Goal: Entertainment & Leisure: Browse casually

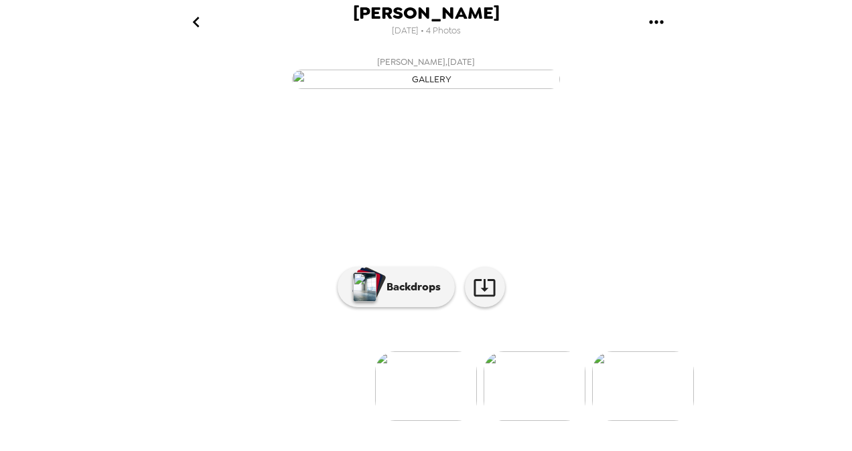
scroll to position [128, 0]
click at [382, 307] on button "Backdrops" at bounding box center [395, 287] width 117 height 40
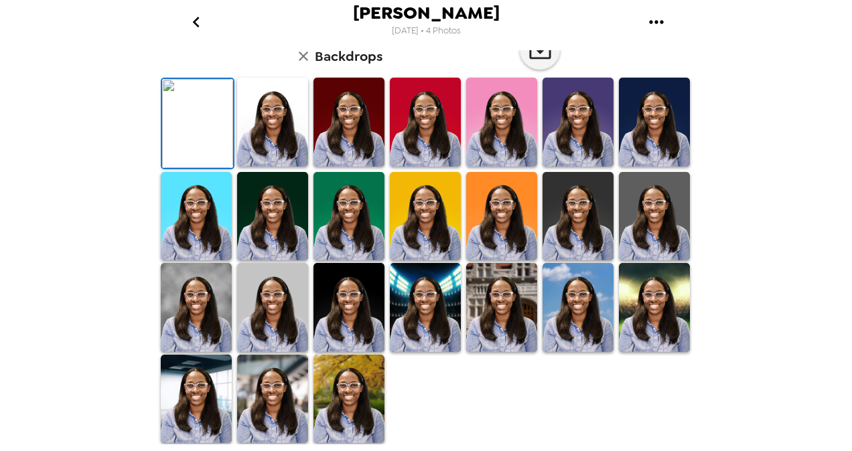
scroll to position [354, 0]
click at [282, 405] on img at bounding box center [272, 399] width 71 height 89
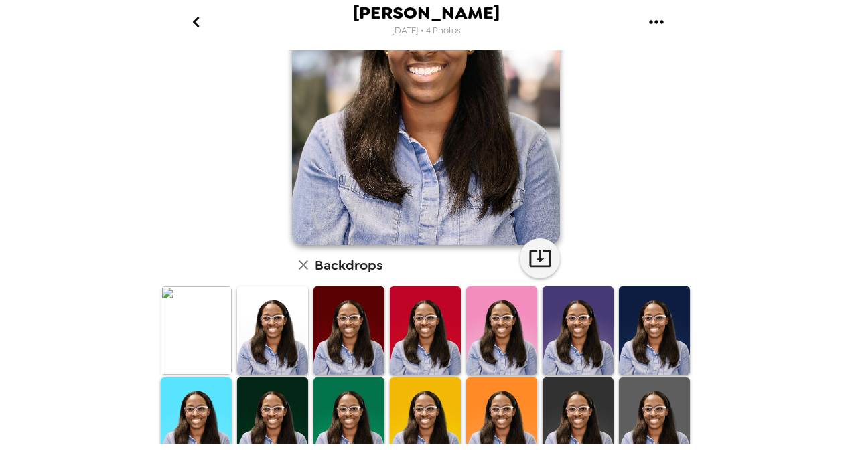
scroll to position [0, 0]
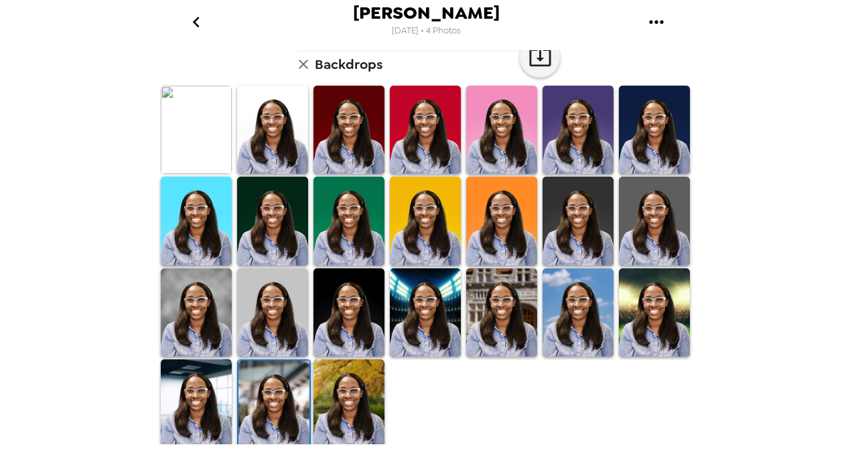
click at [647, 325] on img at bounding box center [654, 313] width 71 height 89
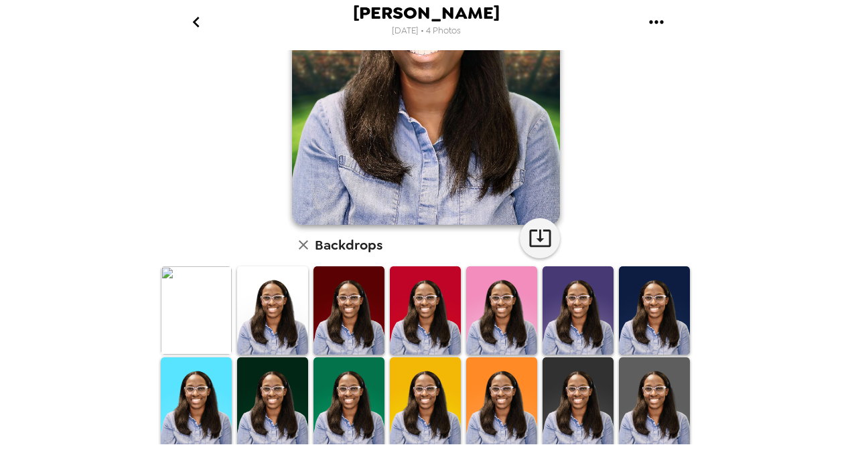
scroll to position [335, 0]
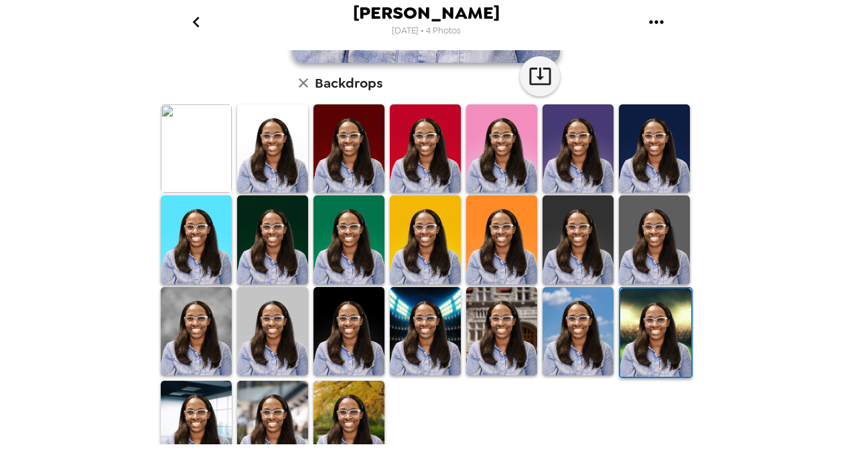
click at [474, 238] on img at bounding box center [501, 240] width 71 height 89
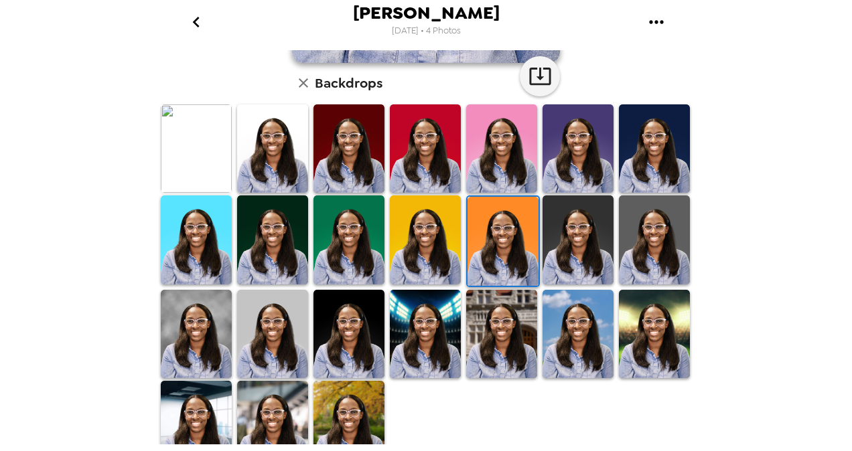
click at [343, 238] on img at bounding box center [348, 240] width 71 height 89
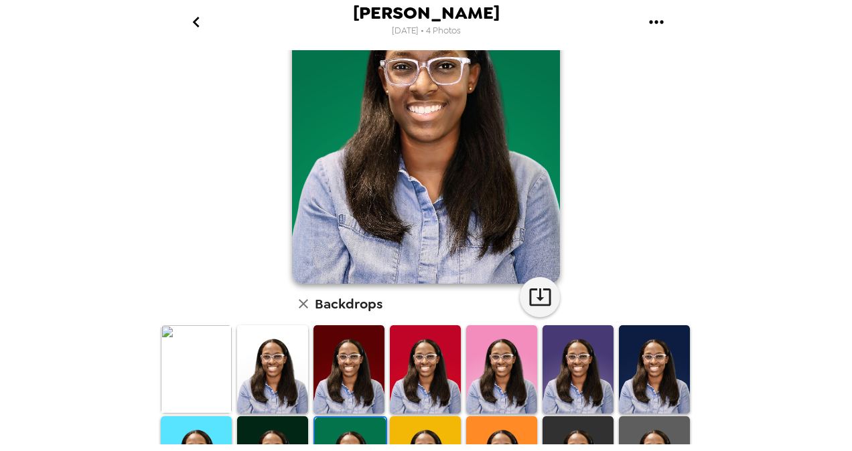
scroll to position [354, 0]
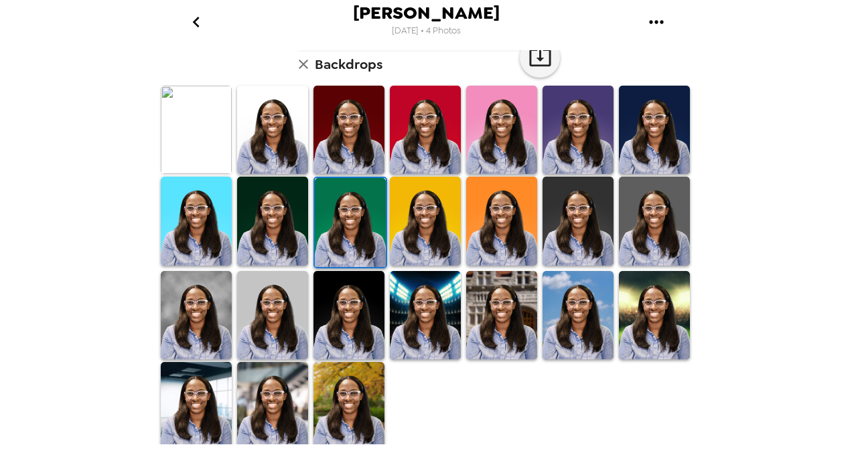
click at [205, 209] on img at bounding box center [196, 221] width 71 height 89
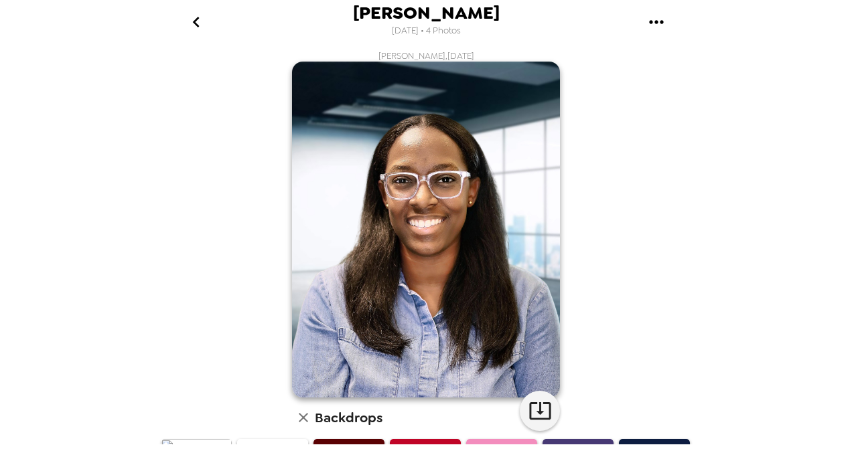
scroll to position [220, 0]
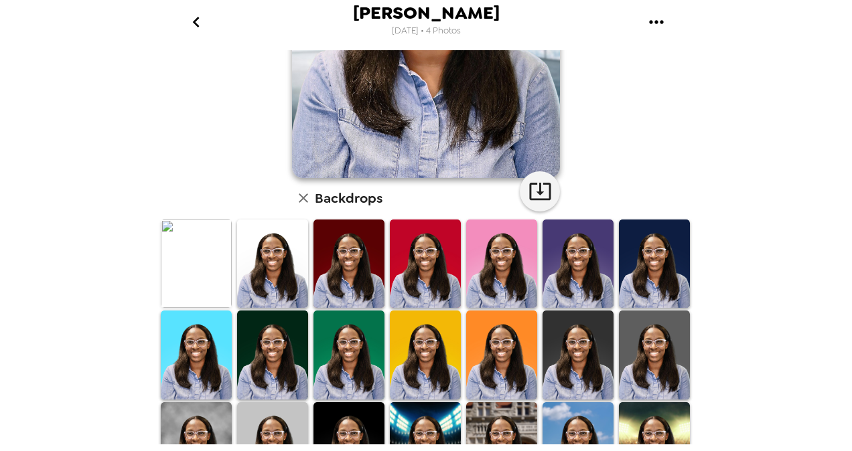
click at [492, 248] on img at bounding box center [501, 264] width 71 height 88
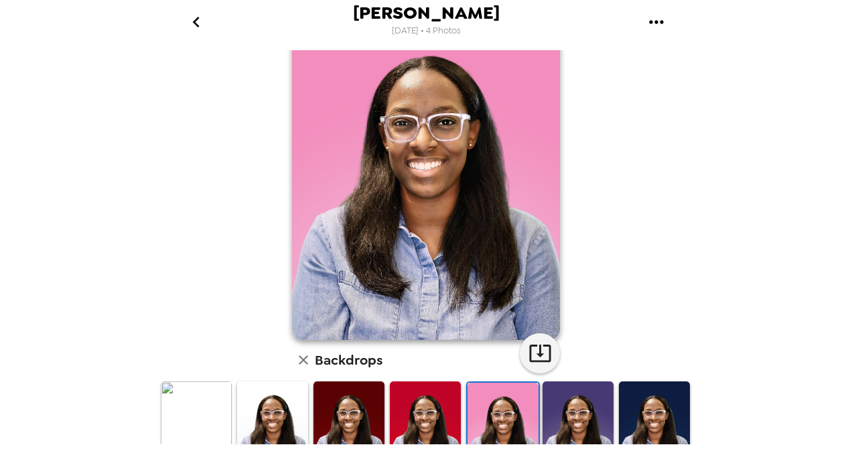
scroll to position [201, 0]
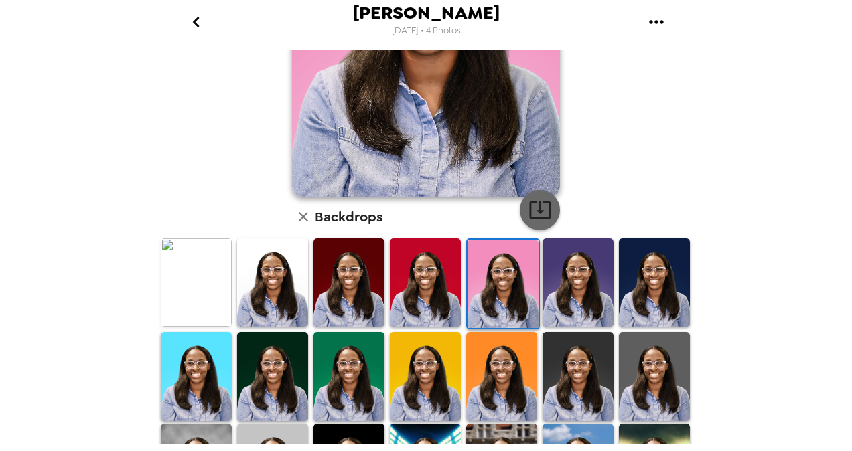
click at [538, 204] on icon "button" at bounding box center [539, 209] width 23 height 23
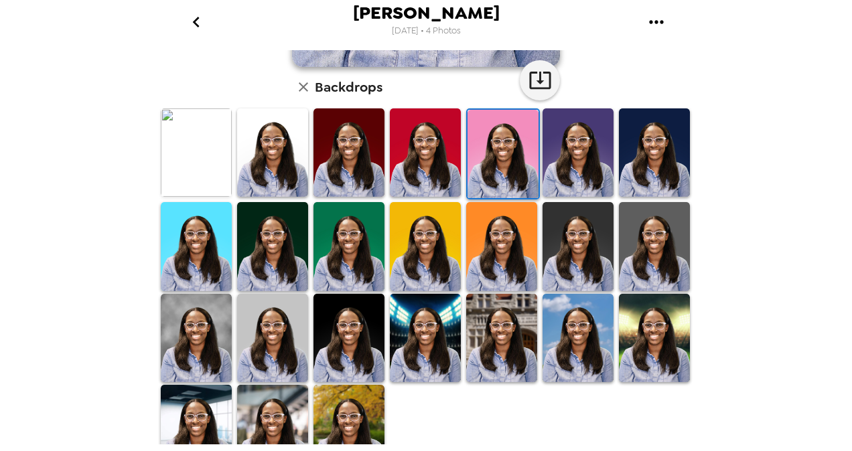
scroll to position [335, 0]
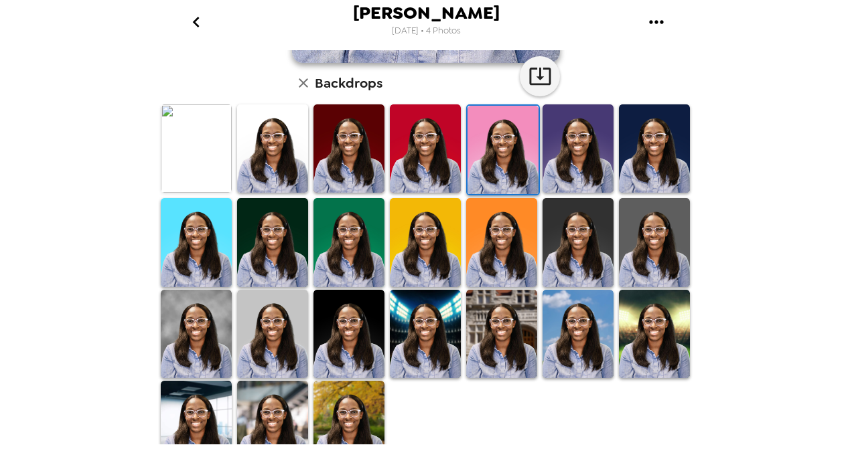
click at [767, 149] on div "[PERSON_NAME] [DATE] • 4 Photos [PERSON_NAME] , [DATE] Backdrops" at bounding box center [426, 225] width 852 height 451
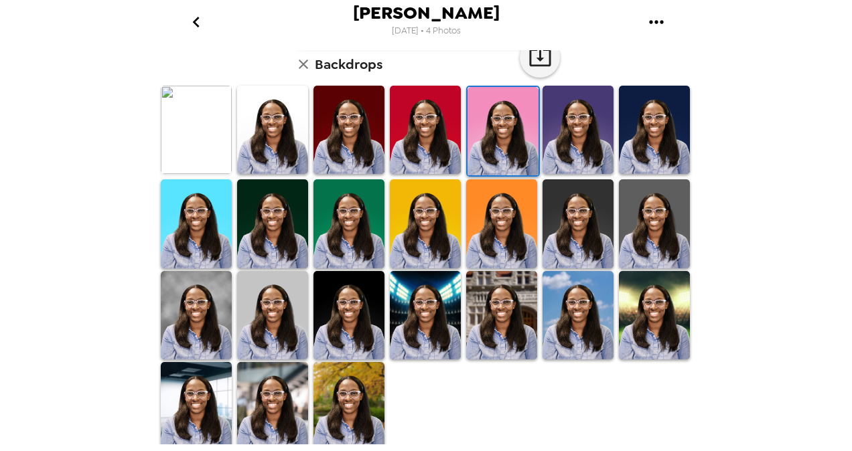
scroll to position [354, 0]
click at [275, 406] on img at bounding box center [272, 406] width 71 height 88
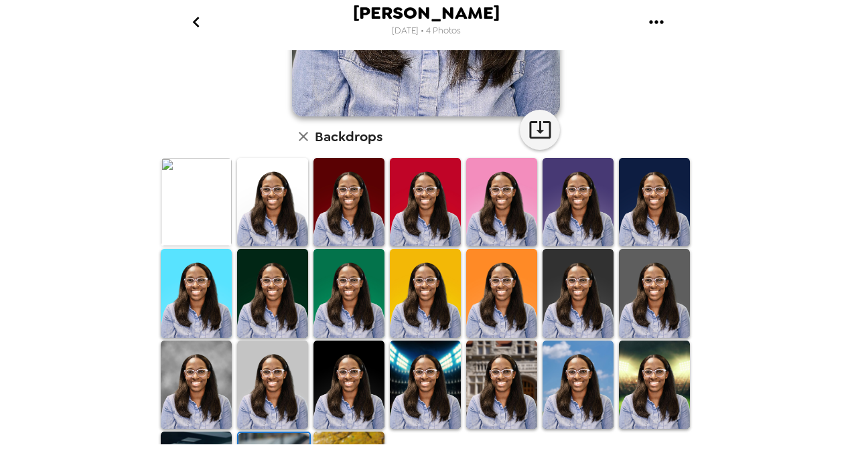
scroll to position [287, 0]
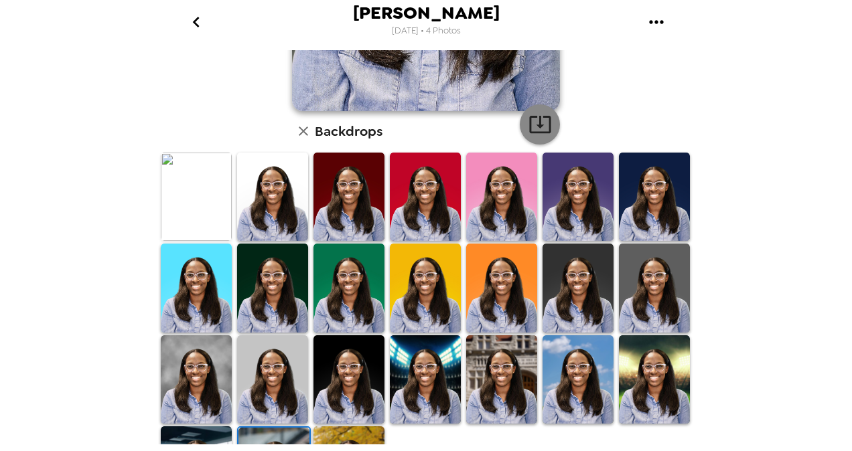
click at [532, 119] on icon "button" at bounding box center [539, 123] width 23 height 23
